Goal: Task Accomplishment & Management: Use online tool/utility

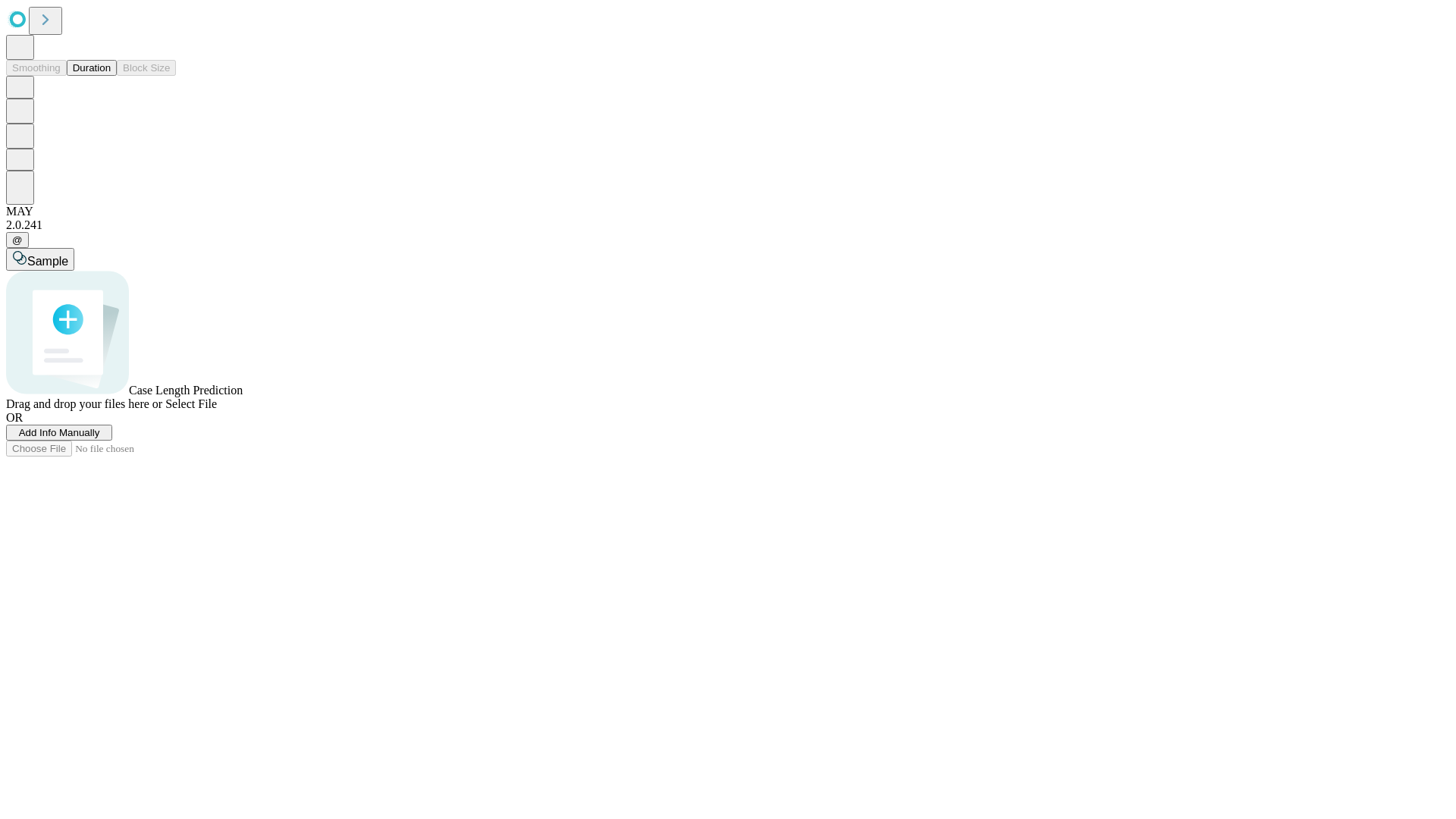
click at [110, 76] on button "Duration" at bounding box center [91, 67] width 50 height 16
click at [100, 438] on span "Add Info Manually" at bounding box center [60, 432] width 81 height 11
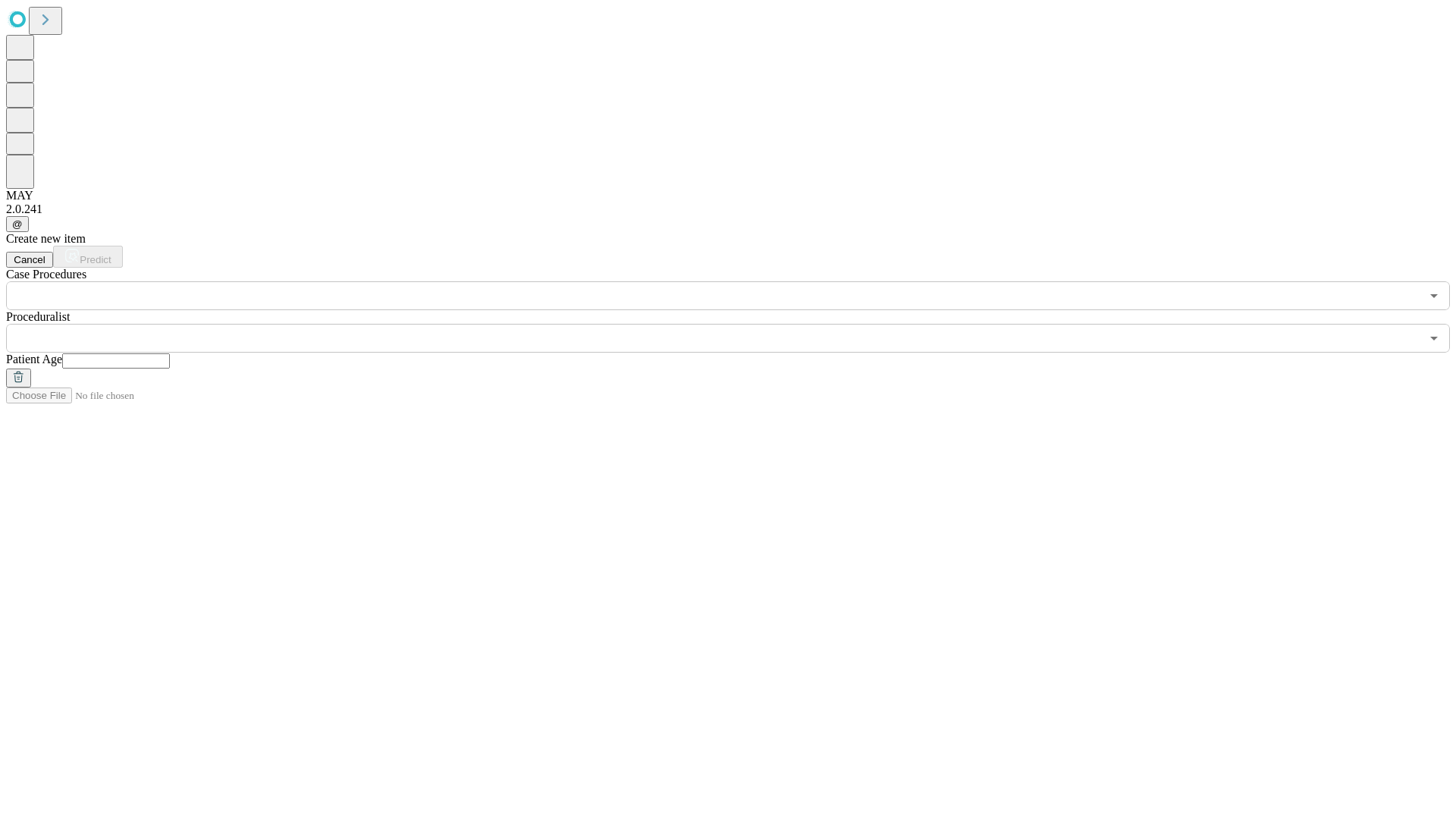
click at [170, 353] on input "text" at bounding box center [116, 361] width 108 height 16
type input "**"
click at [739, 324] on input "text" at bounding box center [713, 337] width 1414 height 28
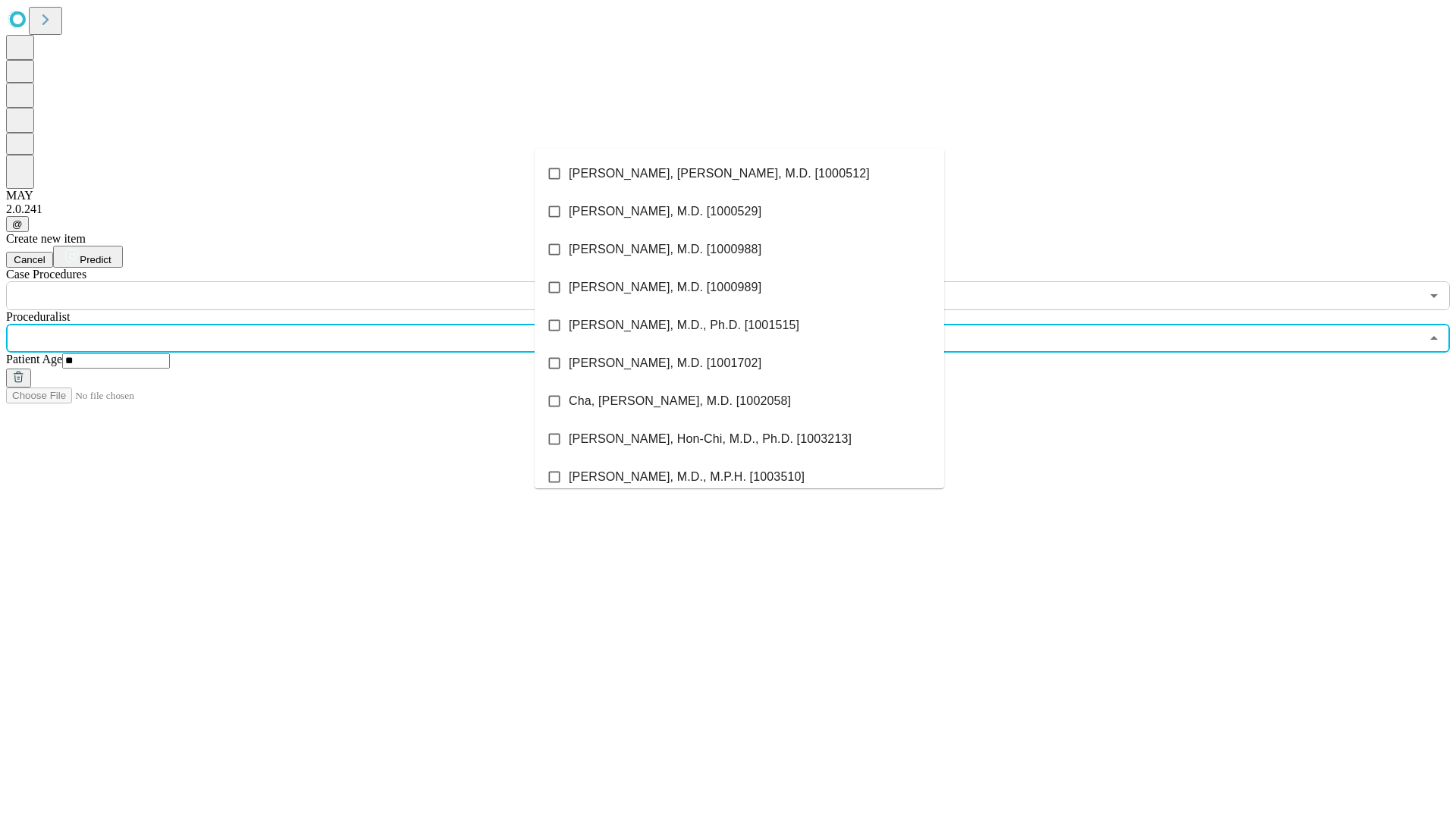
click at [740, 173] on li "[PERSON_NAME], [PERSON_NAME], M.D. [1000512]" at bounding box center [739, 173] width 409 height 38
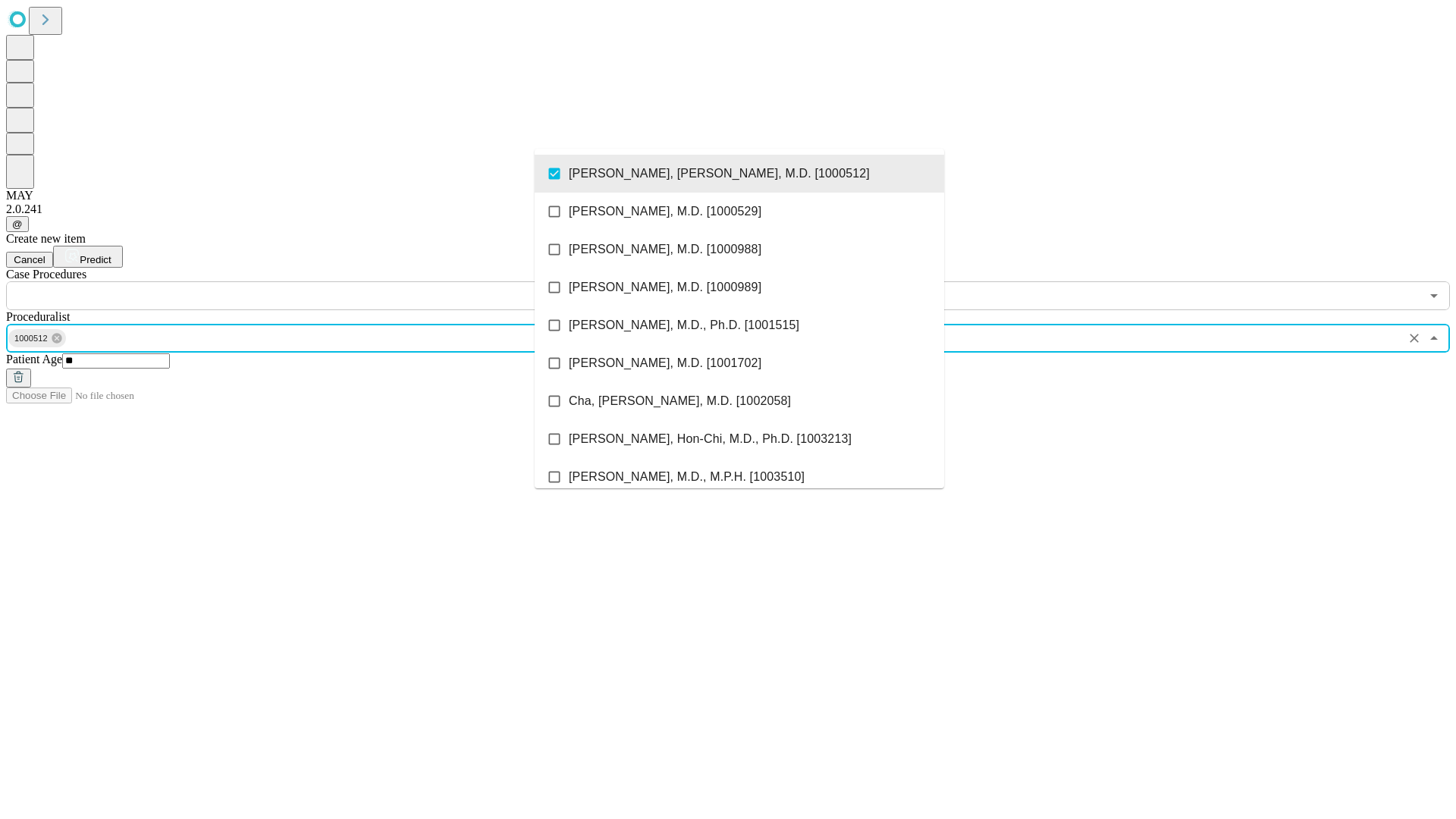
click at [318, 281] on input "text" at bounding box center [713, 295] width 1414 height 28
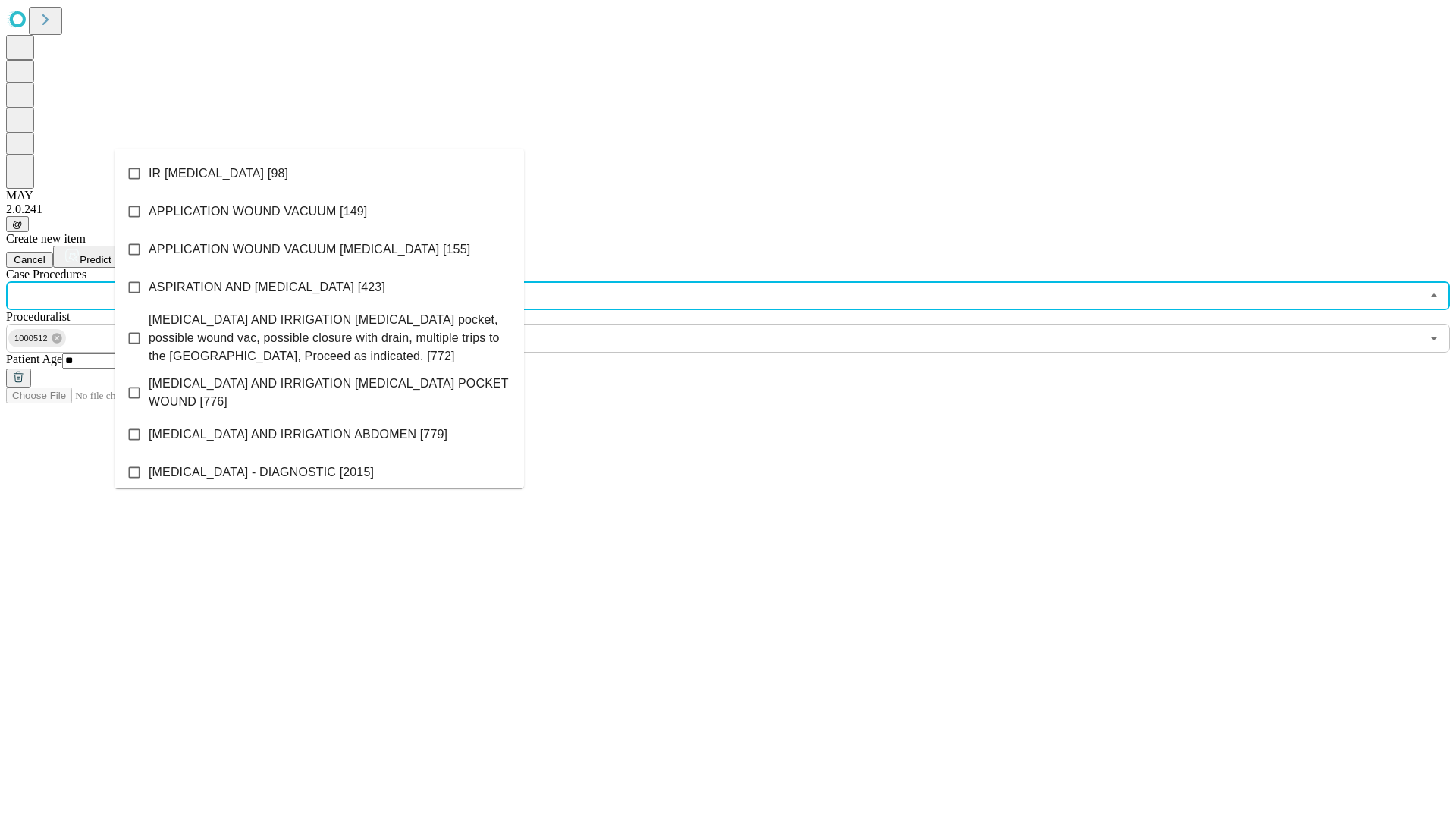
click at [319, 173] on li "IR [MEDICAL_DATA] [98]" at bounding box center [319, 173] width 409 height 38
